Goal: Task Accomplishment & Management: Manage account settings

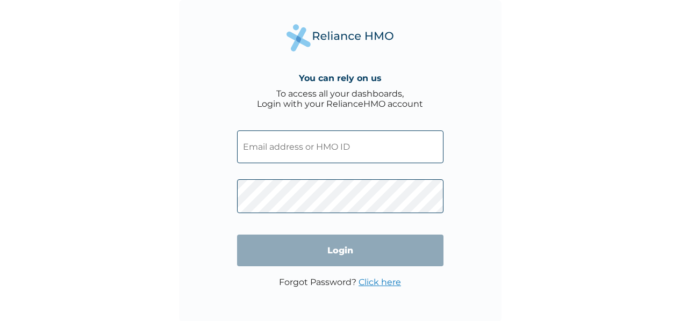
type input "TOI/10016/A"
click at [289, 253] on input "Login" at bounding box center [340, 251] width 206 height 32
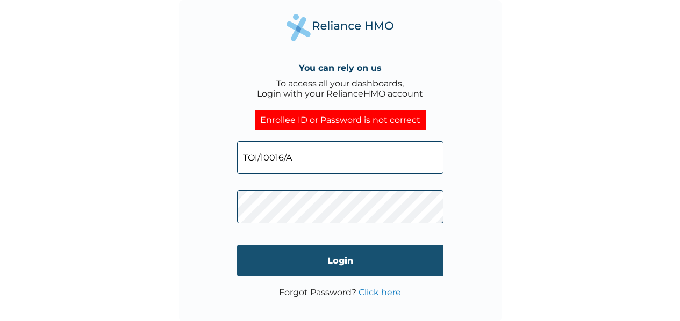
click at [329, 263] on input "Login" at bounding box center [340, 261] width 206 height 32
